Goal: Task Accomplishment & Management: Manage account settings

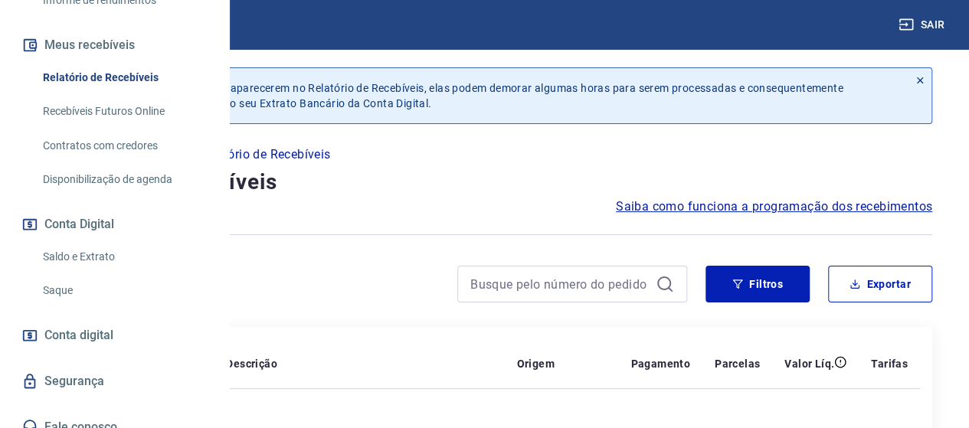
scroll to position [371, 0]
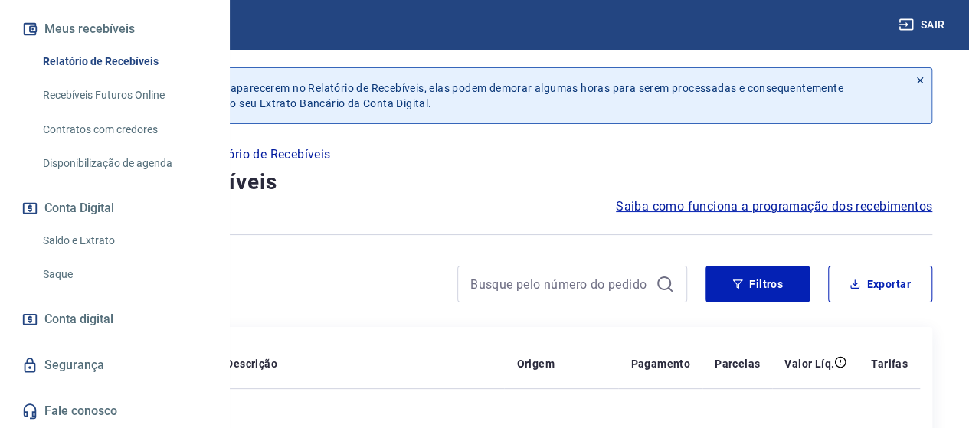
click at [123, 240] on link "Saldo e Extrato" at bounding box center [124, 240] width 174 height 31
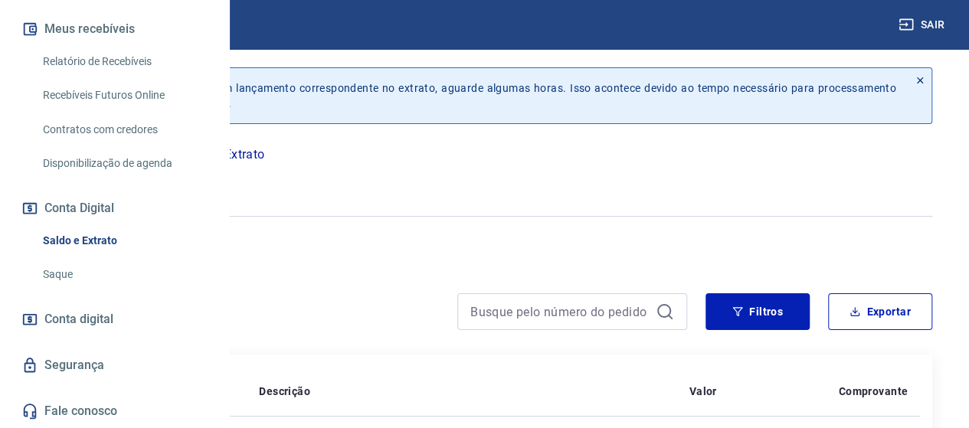
click at [123, 178] on icon "button" at bounding box center [112, 181] width 19 height 19
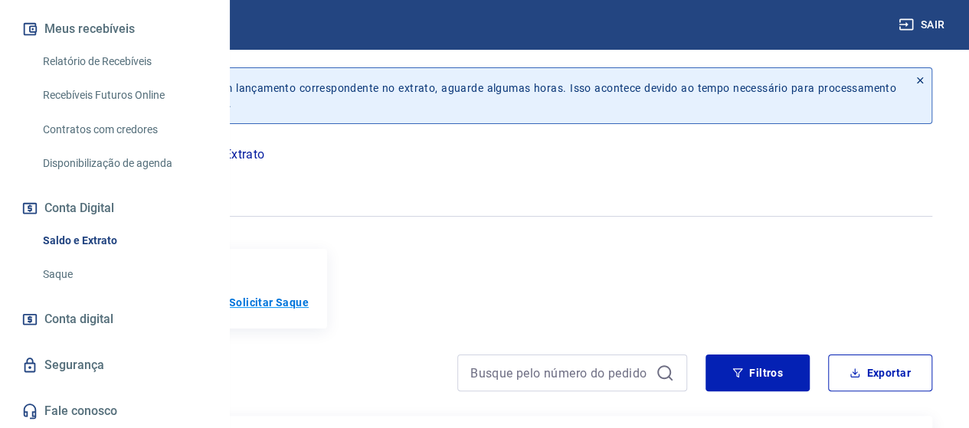
drag, startPoint x: 372, startPoint y: 307, endPoint x: 406, endPoint y: 305, distance: 33.8
click at [168, 307] on h5 "R$ ******" at bounding box center [127, 298] width 83 height 25
click at [596, 289] on div "Saldo conta digital R$ ****** Solicitar Saque" at bounding box center [484, 289] width 895 height 80
click at [123, 183] on icon "button" at bounding box center [112, 181] width 19 height 19
click at [309, 309] on p "Solicitar Saque" at bounding box center [269, 302] width 80 height 15
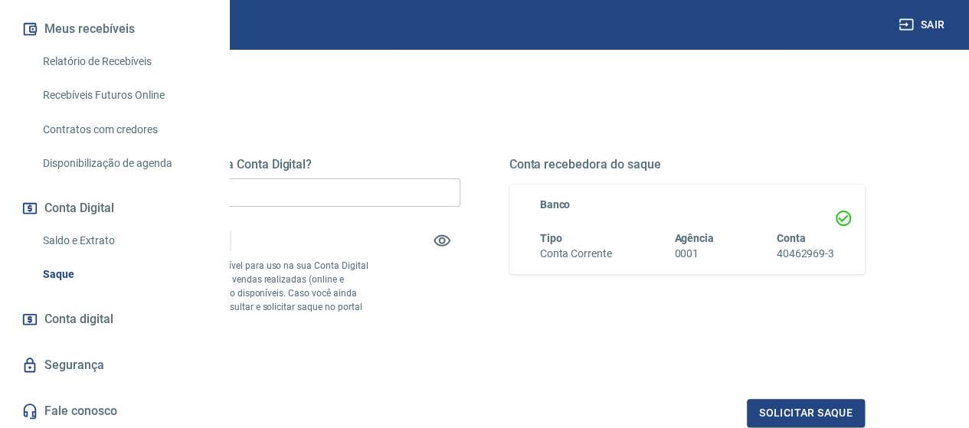
scroll to position [153, 0]
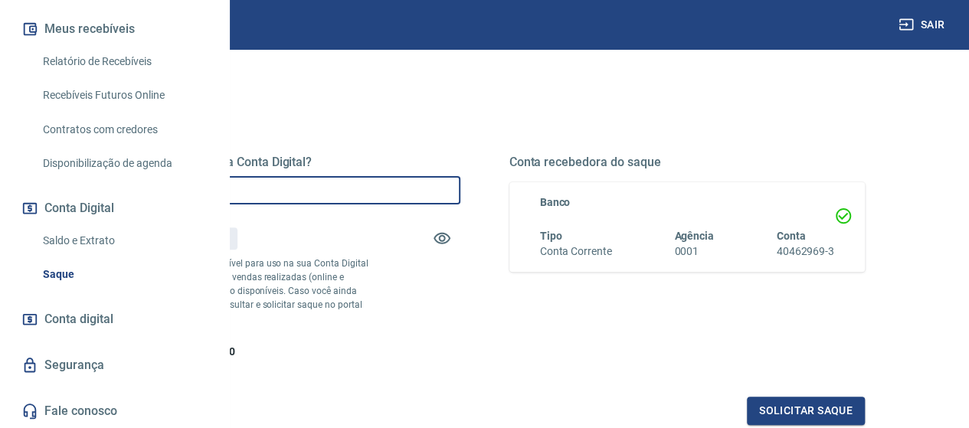
click at [364, 192] on input "R$ 0,00" at bounding box center [282, 190] width 356 height 28
click at [448, 192] on input "R$ 0,00" at bounding box center [282, 190] width 356 height 28
type input "R$ 99,10"
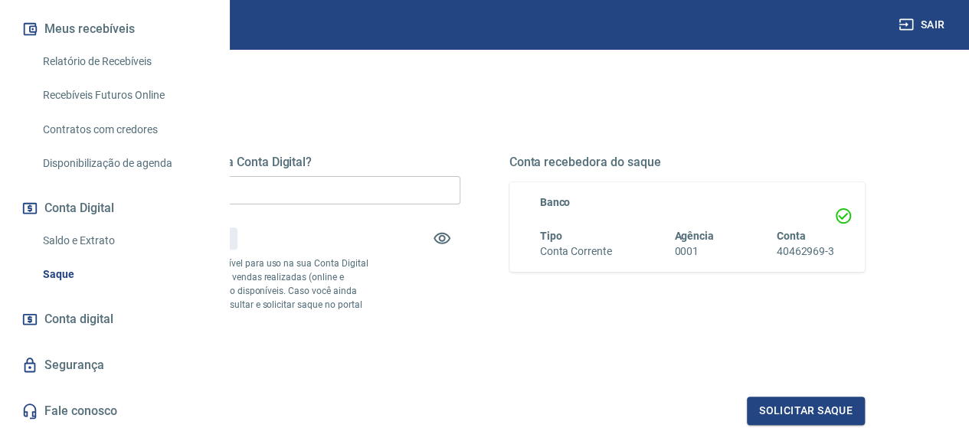
click at [642, 336] on div "Conta recebedora do saque Banco Tipo Conta Corrente Agência 0001 Conta 40462969…" at bounding box center [687, 257] width 356 height 205
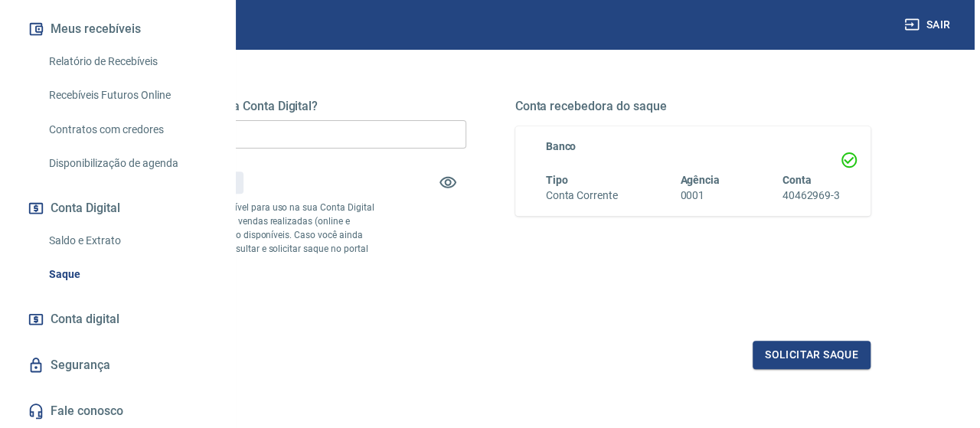
scroll to position [230, 0]
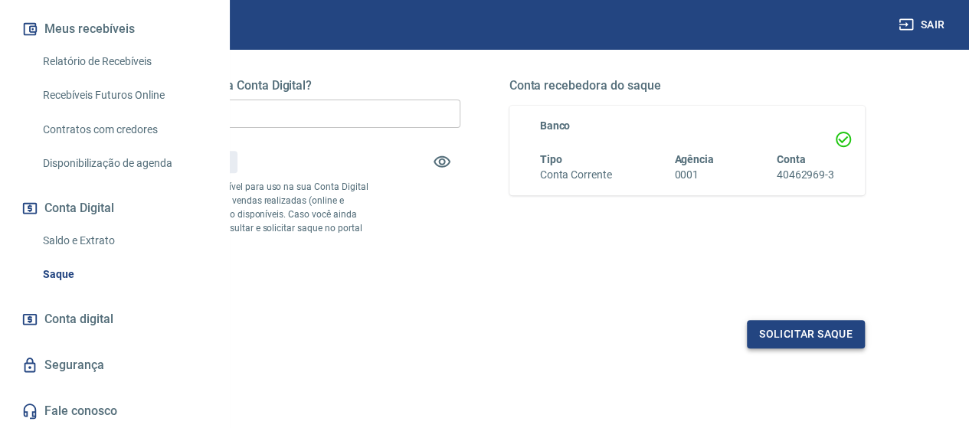
click at [809, 348] on button "Solicitar saque" at bounding box center [806, 334] width 118 height 28
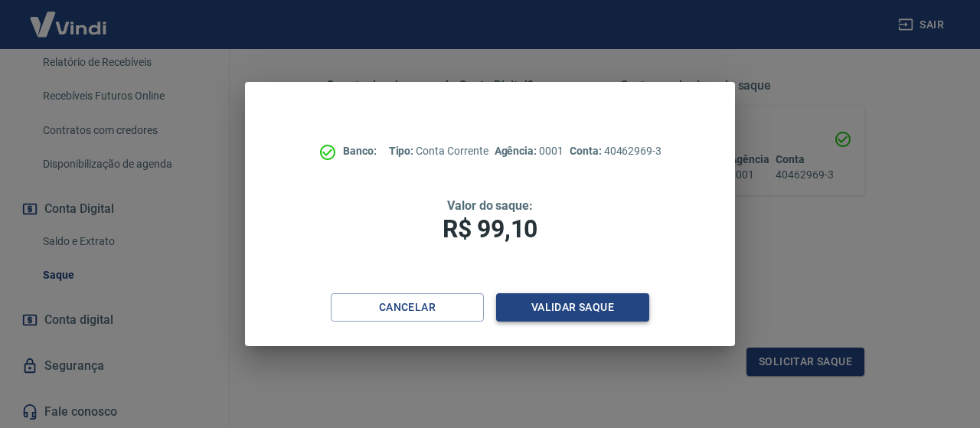
click at [577, 299] on button "Validar saque" at bounding box center [572, 307] width 153 height 28
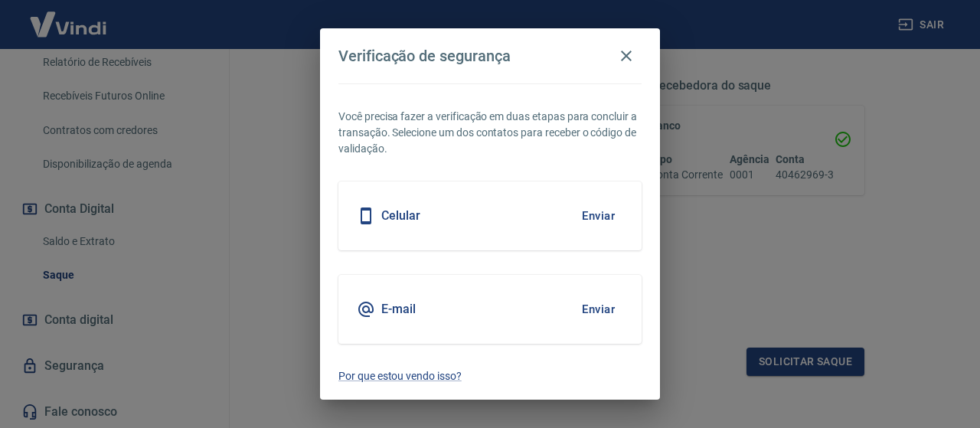
click at [420, 211] on div "Celular Enviar" at bounding box center [489, 215] width 303 height 69
click at [605, 224] on button "Enviar" at bounding box center [599, 216] width 50 height 32
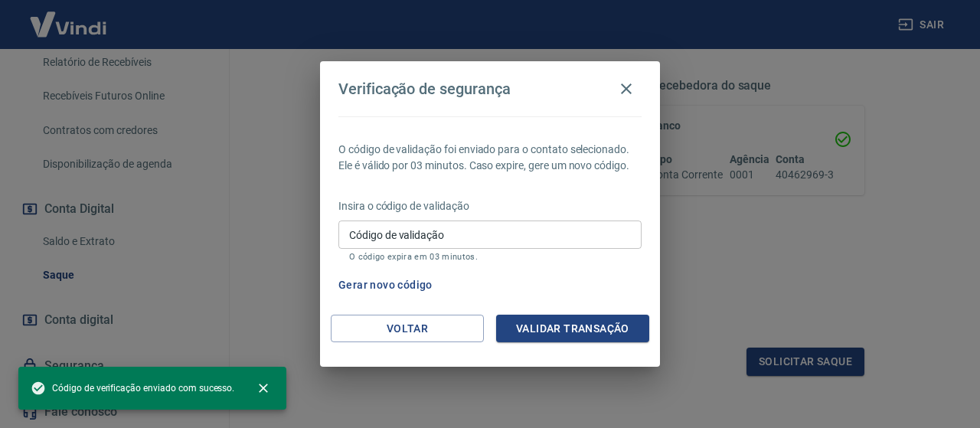
click at [479, 239] on input "Código de validação" at bounding box center [489, 235] width 303 height 28
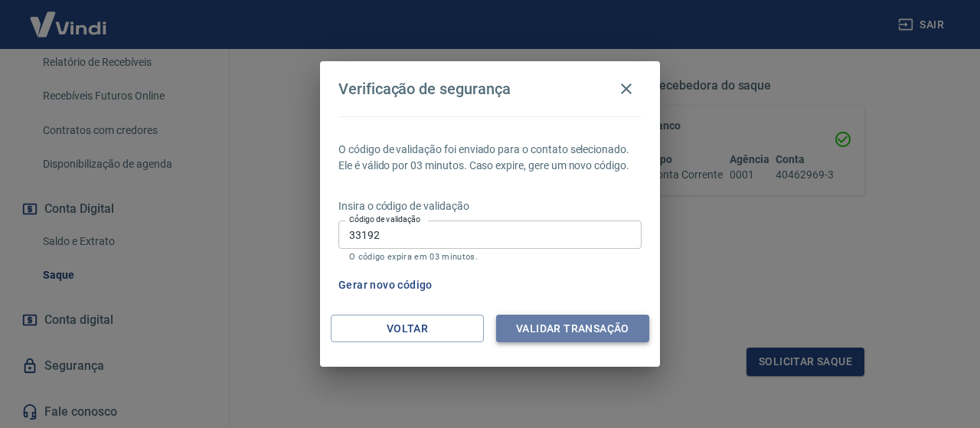
click at [553, 337] on button "Validar transação" at bounding box center [572, 329] width 153 height 28
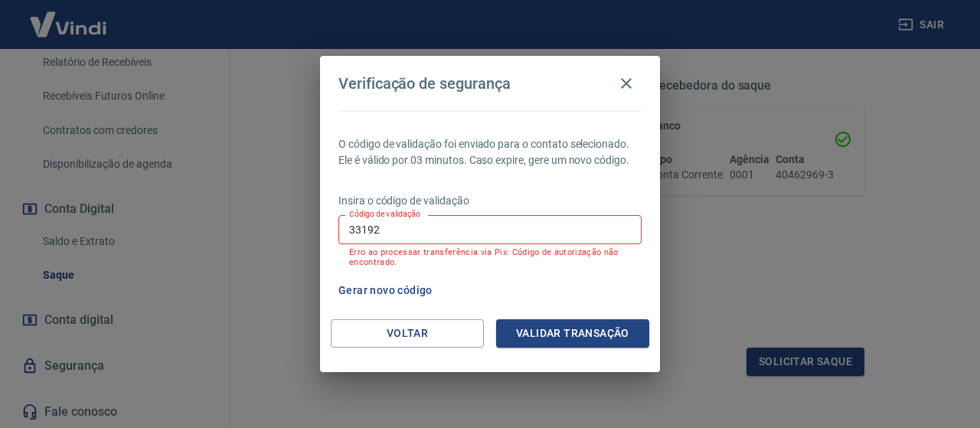
click at [411, 289] on button "Gerar novo código" at bounding box center [385, 290] width 106 height 28
click at [550, 227] on input "33192" at bounding box center [489, 229] width 303 height 28
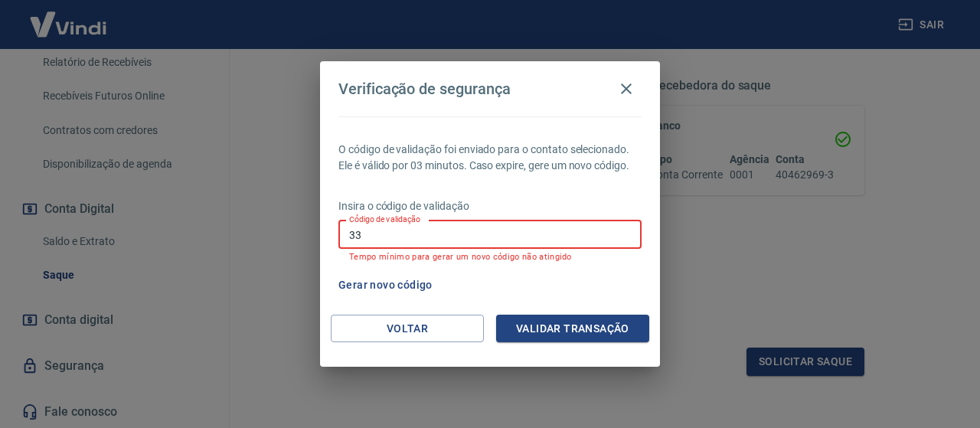
type input "3"
click at [384, 286] on button "Gerar novo código" at bounding box center [385, 285] width 106 height 28
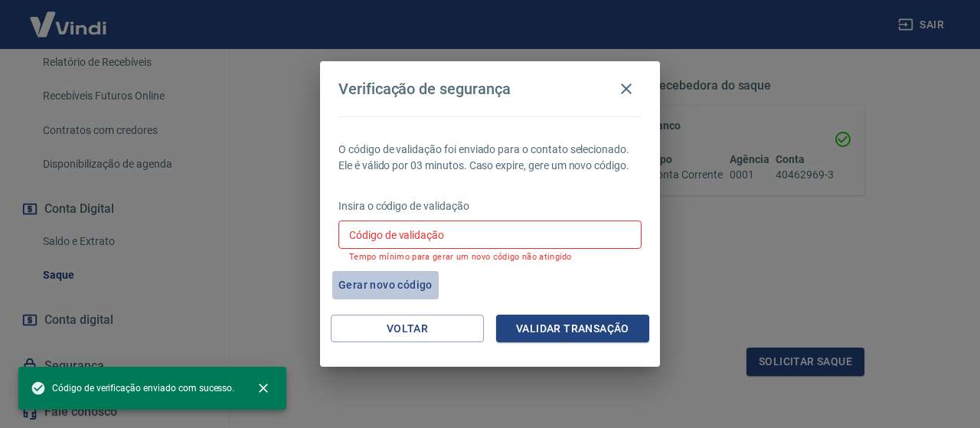
click at [410, 283] on button "Gerar novo código" at bounding box center [385, 285] width 106 height 28
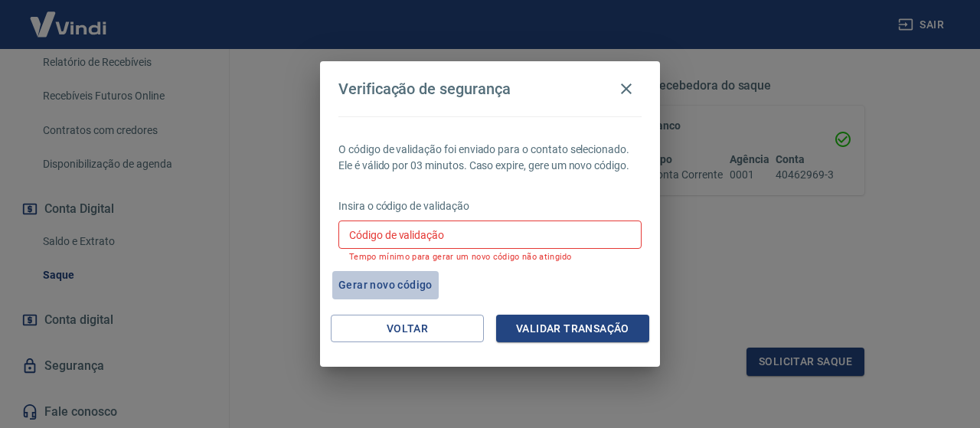
click at [410, 283] on button "Gerar novo código" at bounding box center [385, 285] width 106 height 28
click at [593, 226] on input "Código de validação" at bounding box center [489, 235] width 303 height 28
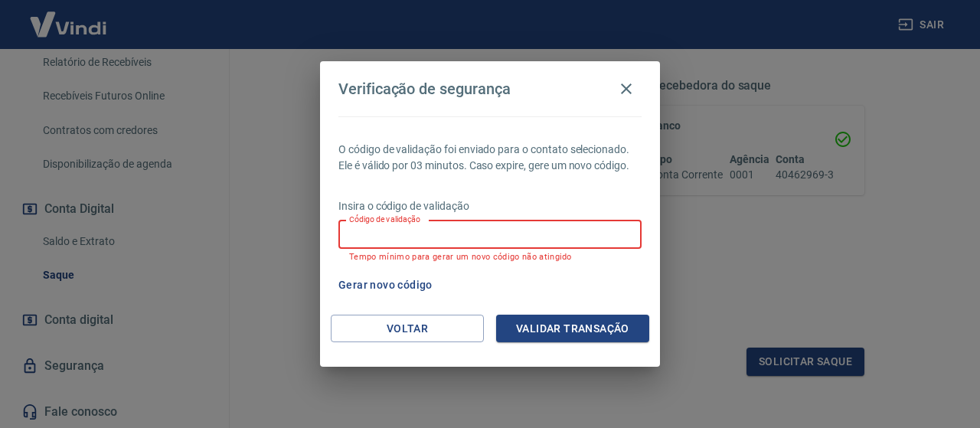
click at [392, 279] on button "Gerar novo código" at bounding box center [385, 285] width 106 height 28
click at [447, 241] on input "Código de validação" at bounding box center [489, 235] width 303 height 28
type input "995884"
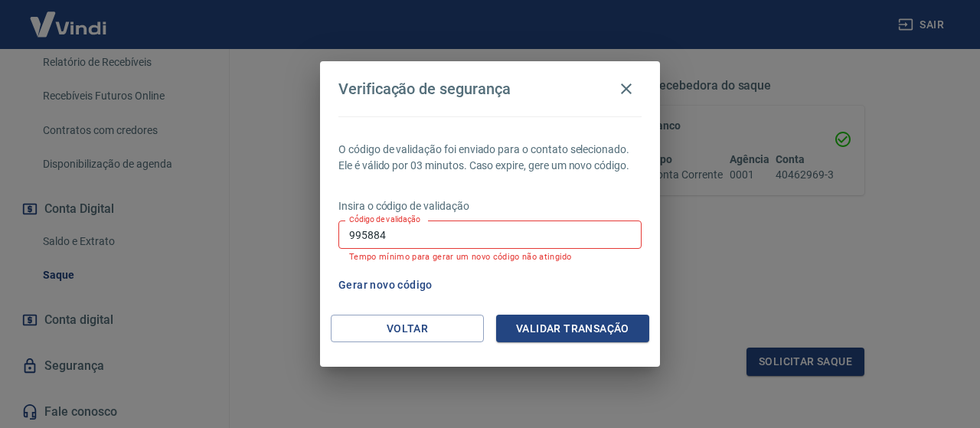
click at [594, 343] on div "Voltar Validar transação" at bounding box center [490, 341] width 340 height 53
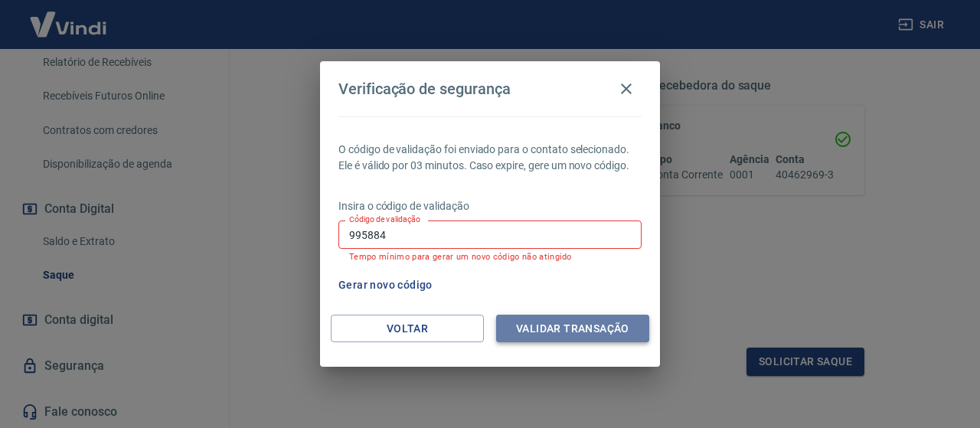
click at [593, 327] on button "Validar transação" at bounding box center [572, 329] width 153 height 28
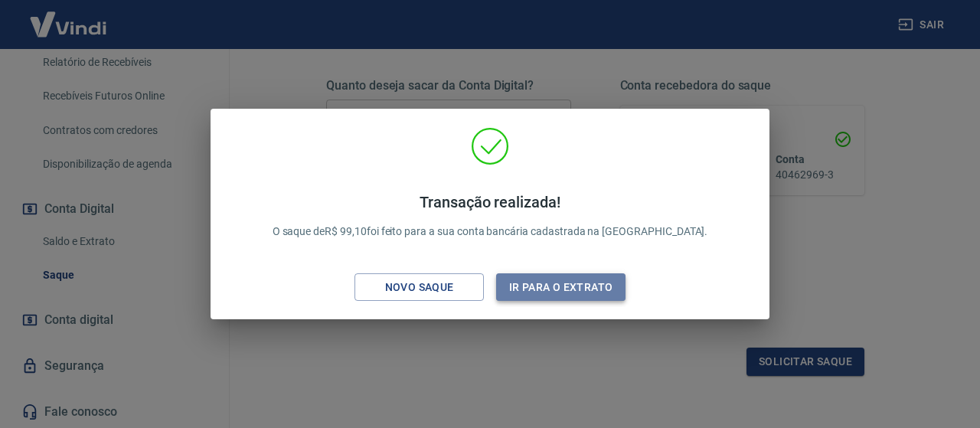
click at [564, 292] on button "Ir para o extrato" at bounding box center [560, 287] width 129 height 28
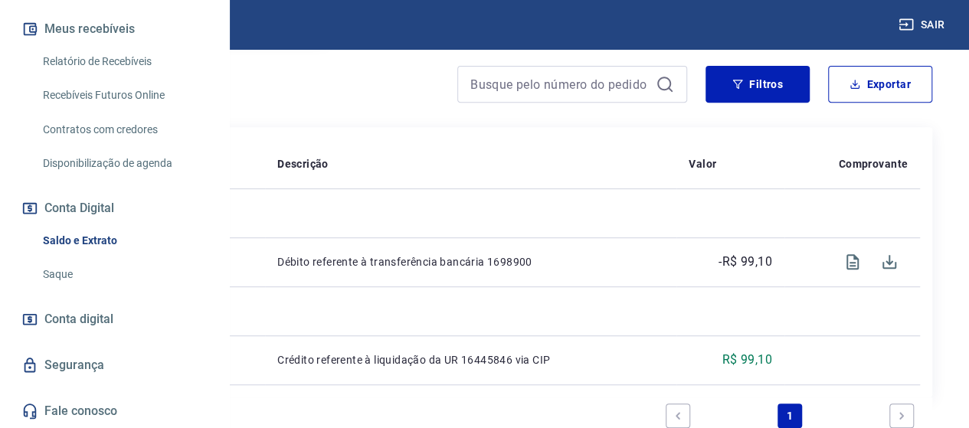
scroll to position [299, 0]
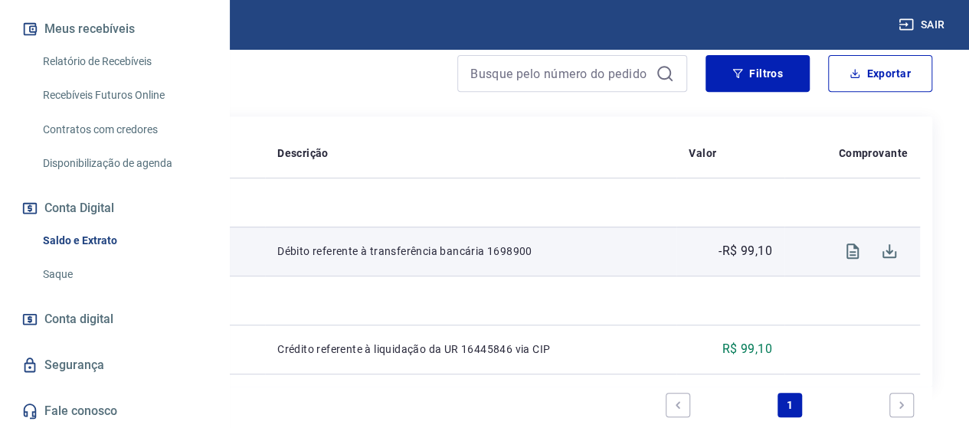
click at [664, 251] on p "Débito referente à transferência bancária 1698900" at bounding box center [470, 250] width 387 height 15
click at [855, 253] on icon "Visualizar" at bounding box center [852, 251] width 18 height 18
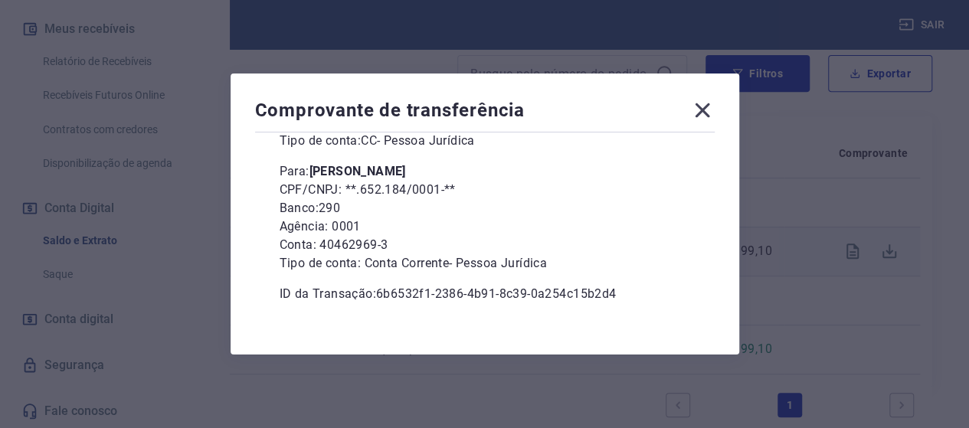
scroll to position [231, 0]
